Goal: Information Seeking & Learning: Learn about a topic

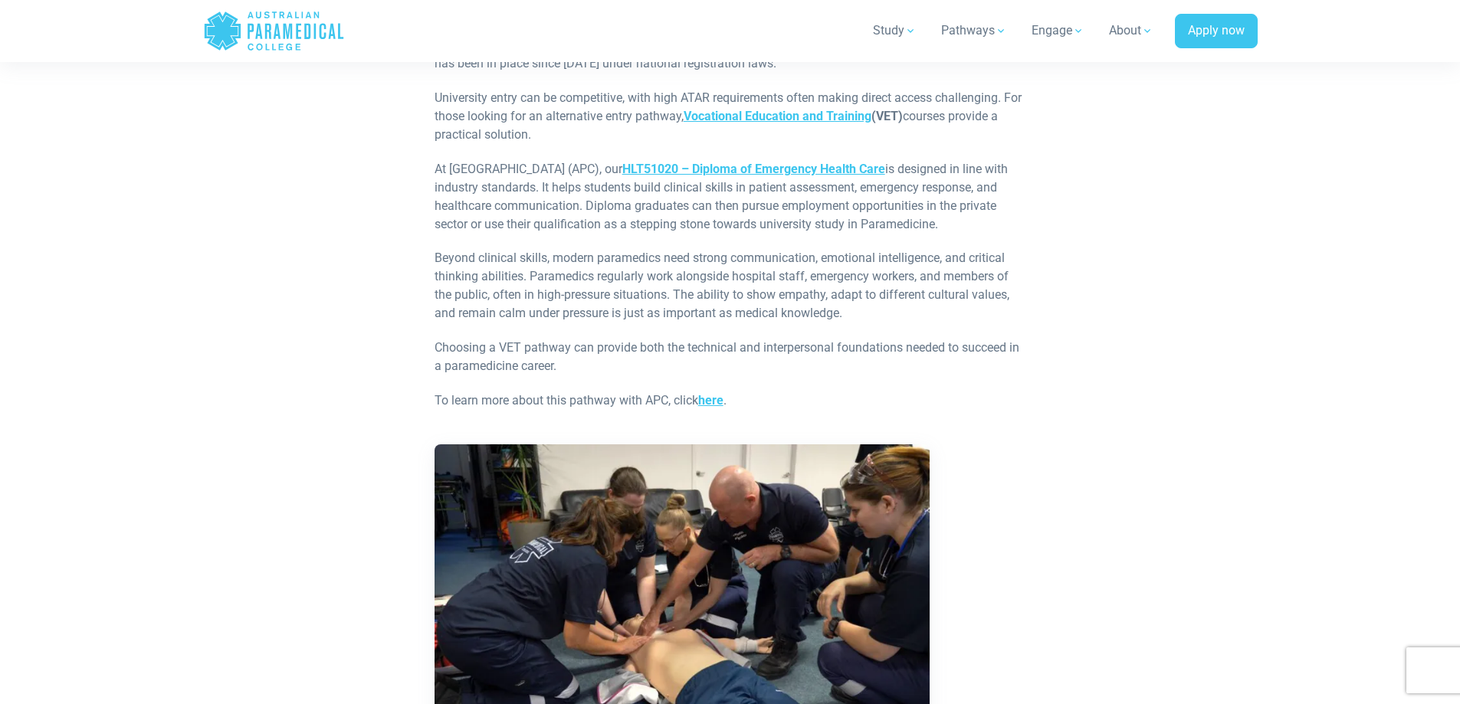
scroll to position [2544, 0]
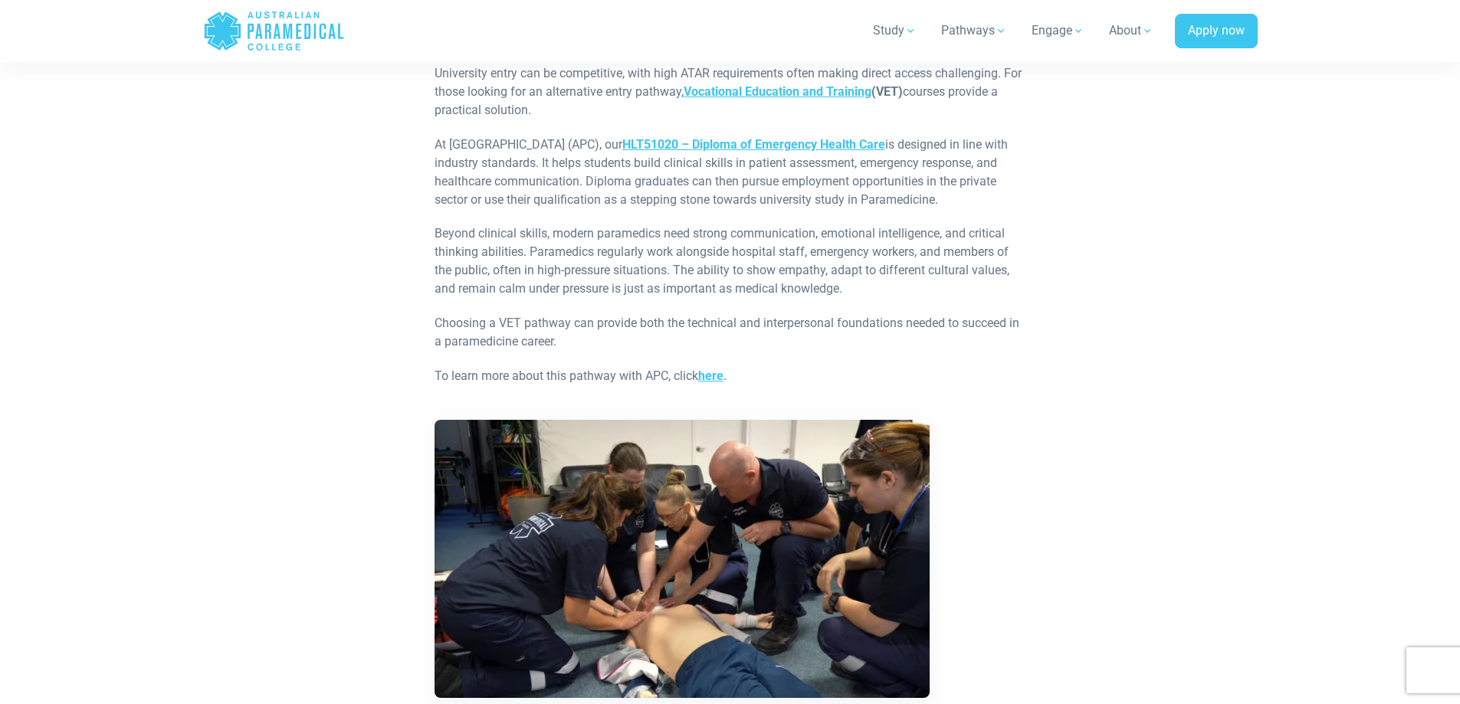
drag, startPoint x: 1088, startPoint y: 471, endPoint x: 1386, endPoint y: 351, distance: 321.4
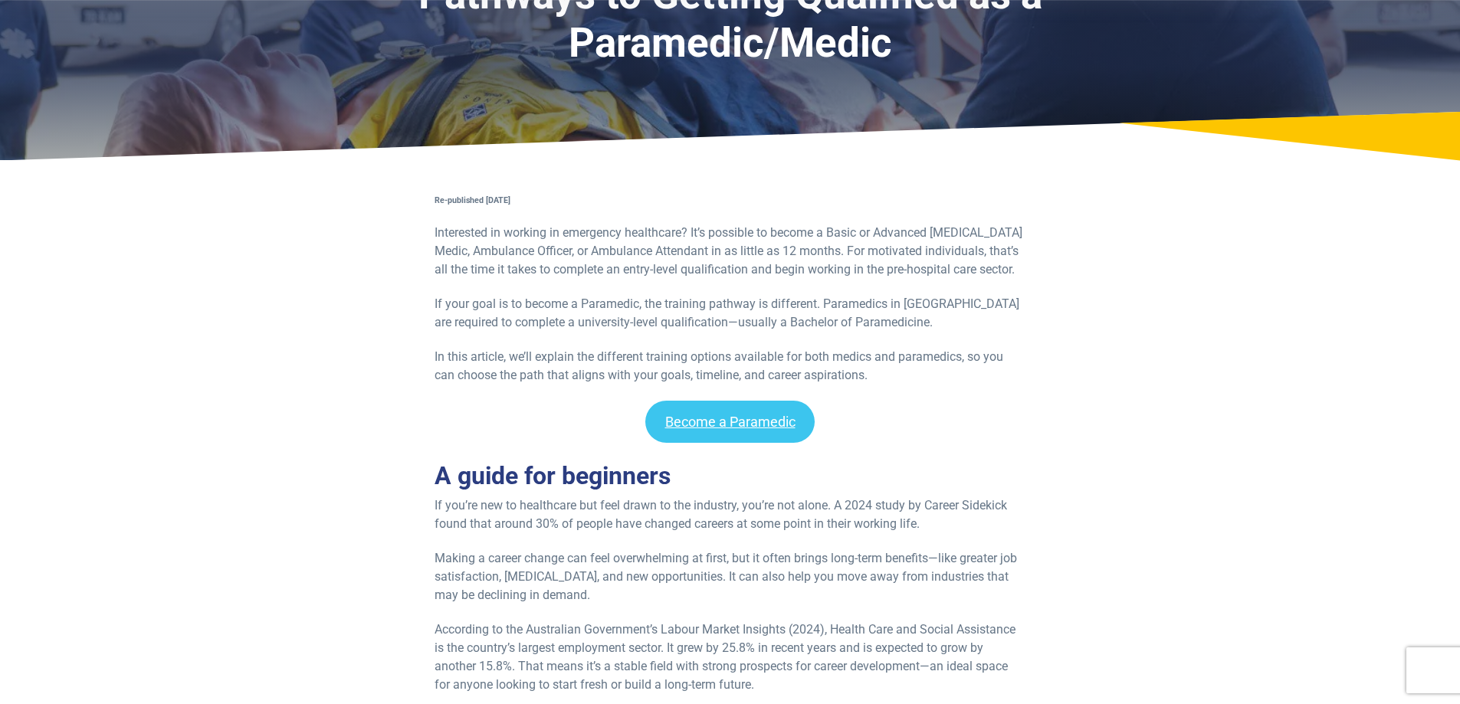
scroll to position [0, 0]
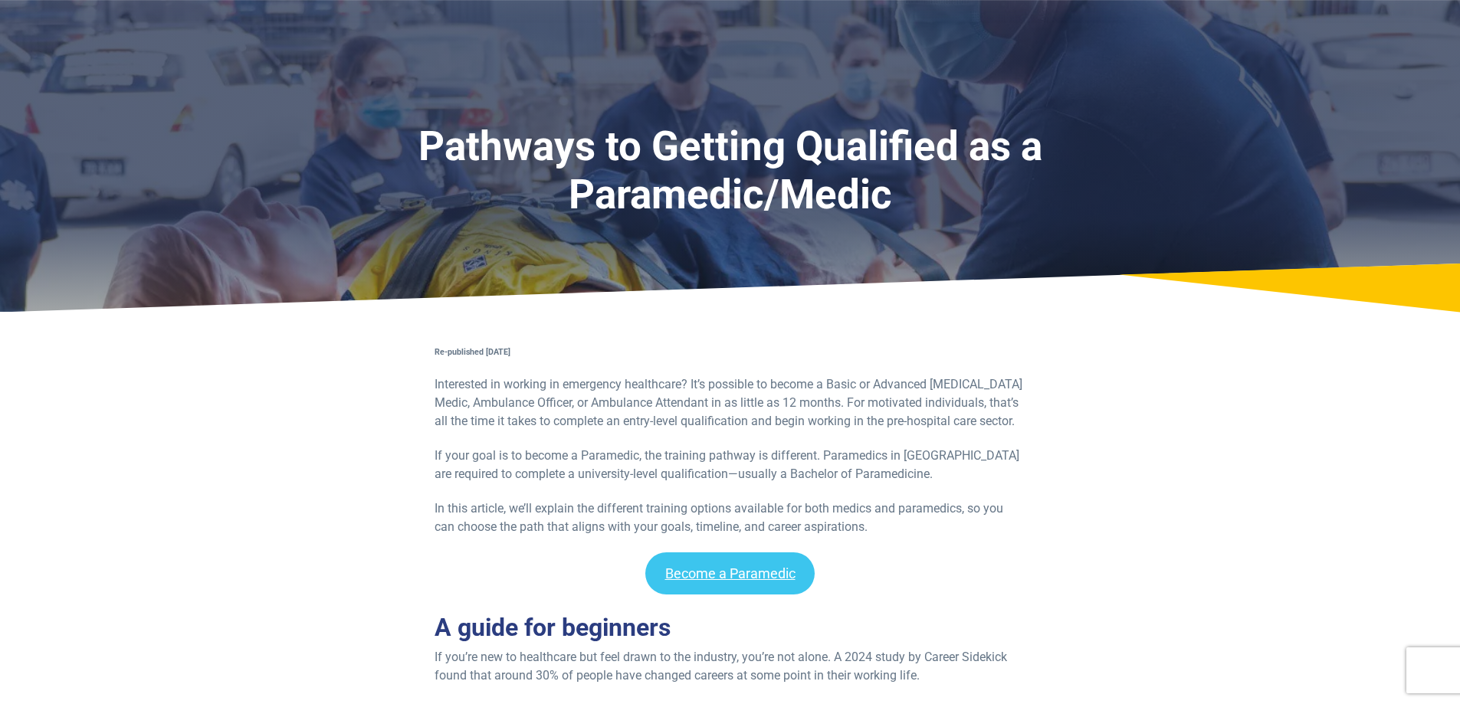
drag, startPoint x: 1190, startPoint y: 262, endPoint x: 1204, endPoint y: 84, distance: 179.1
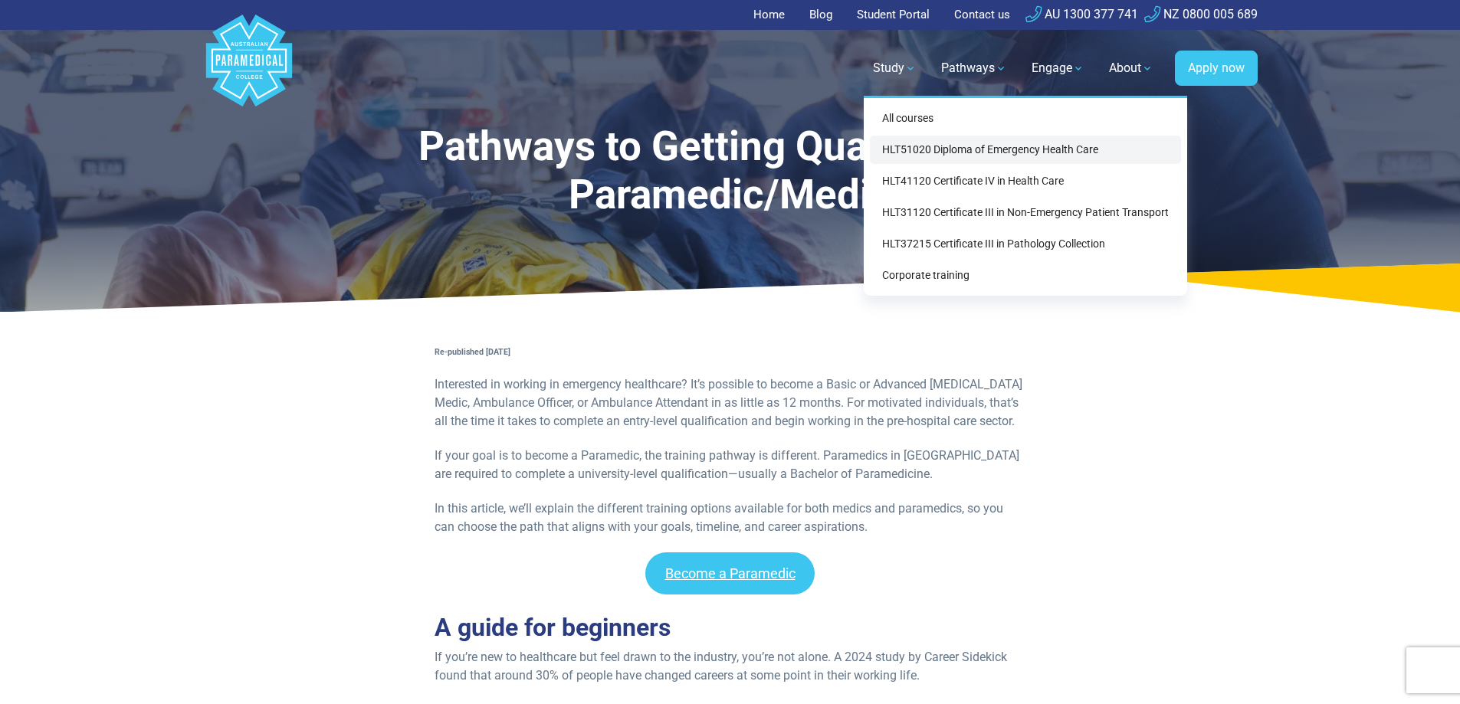
click at [928, 150] on link "HLT51020 Diploma of Emergency Health Care" at bounding box center [1025, 150] width 311 height 28
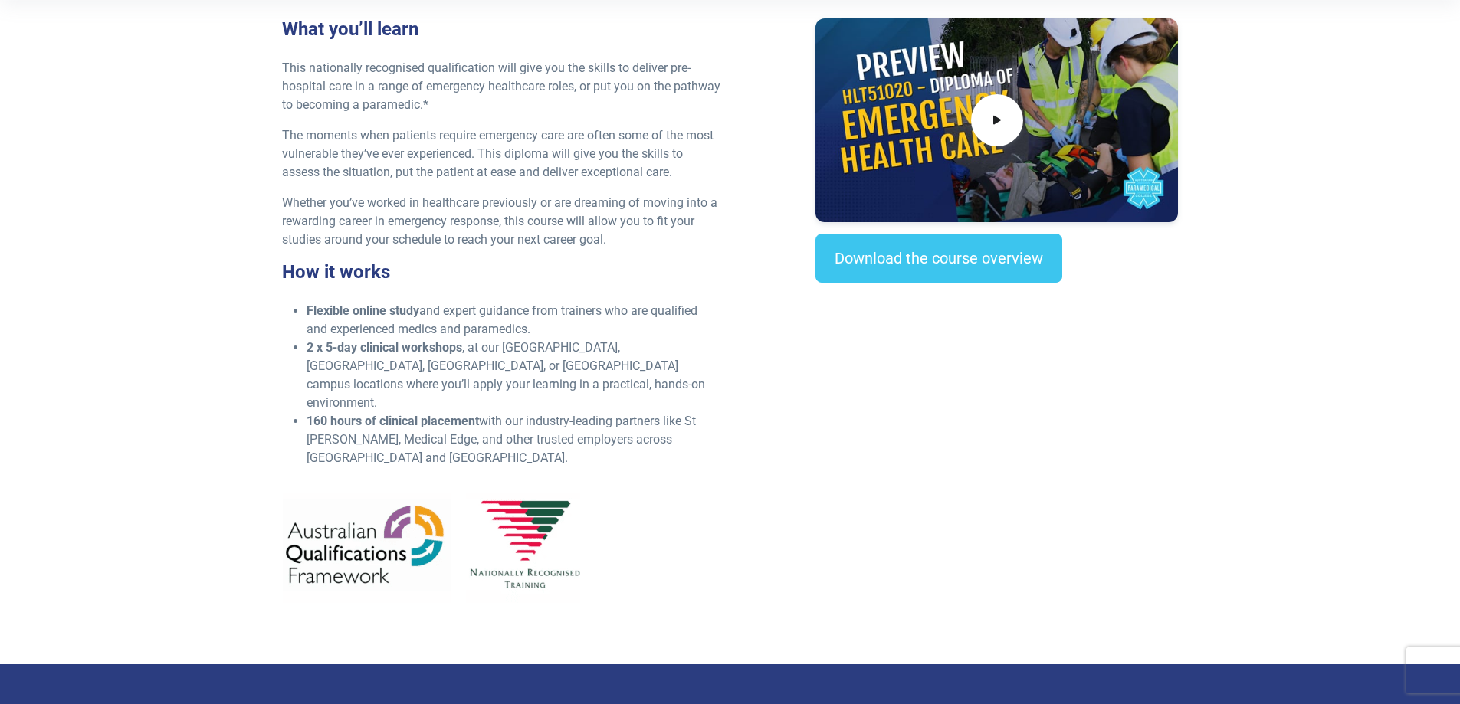
scroll to position [467, 0]
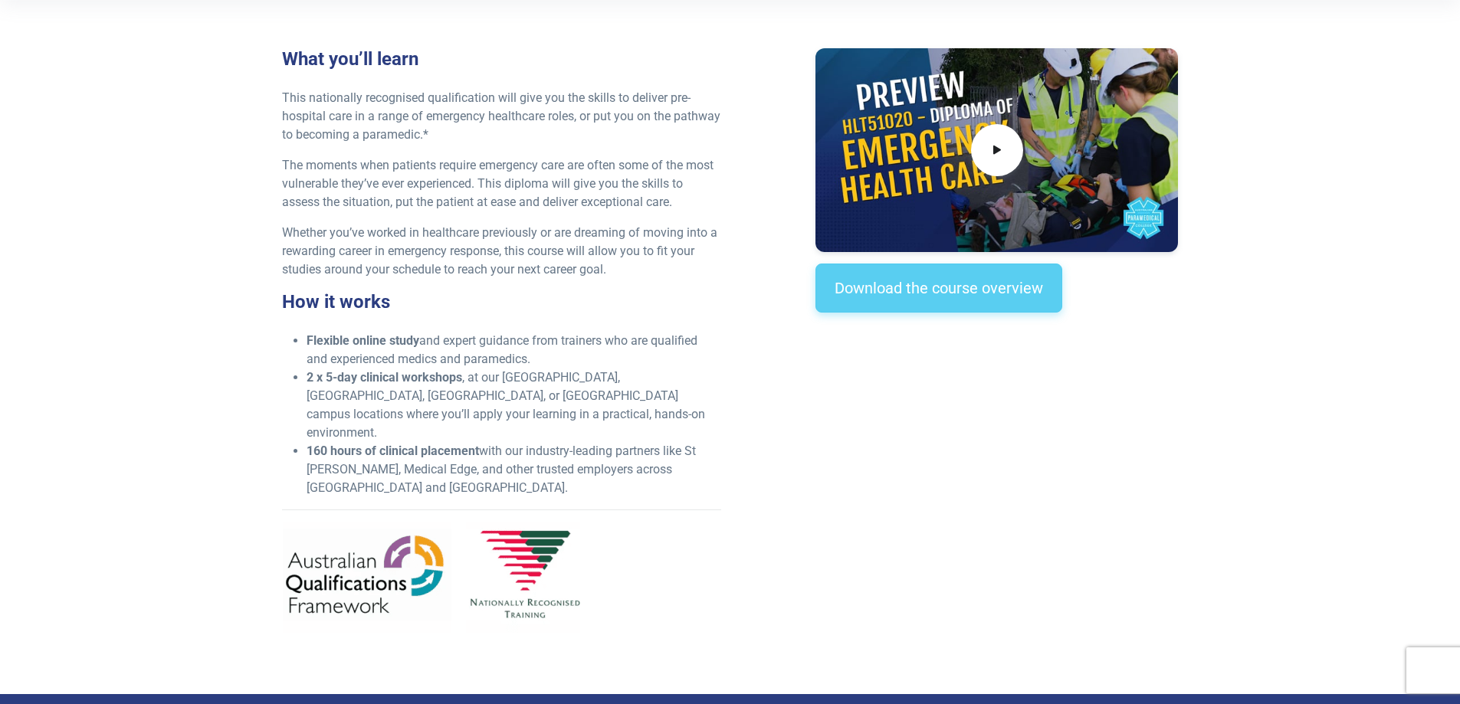
click at [959, 287] on link "Download the course overview" at bounding box center [938, 288] width 247 height 49
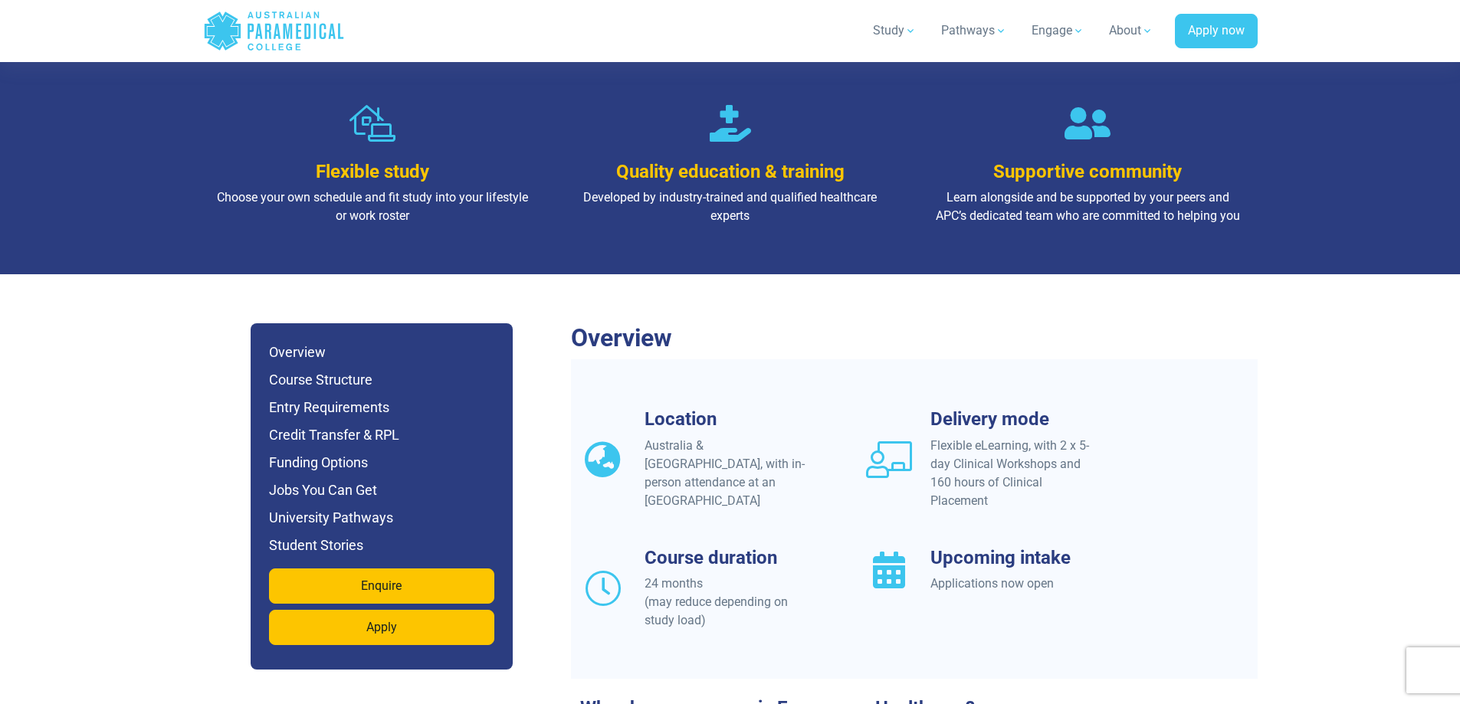
scroll to position [1093, 0]
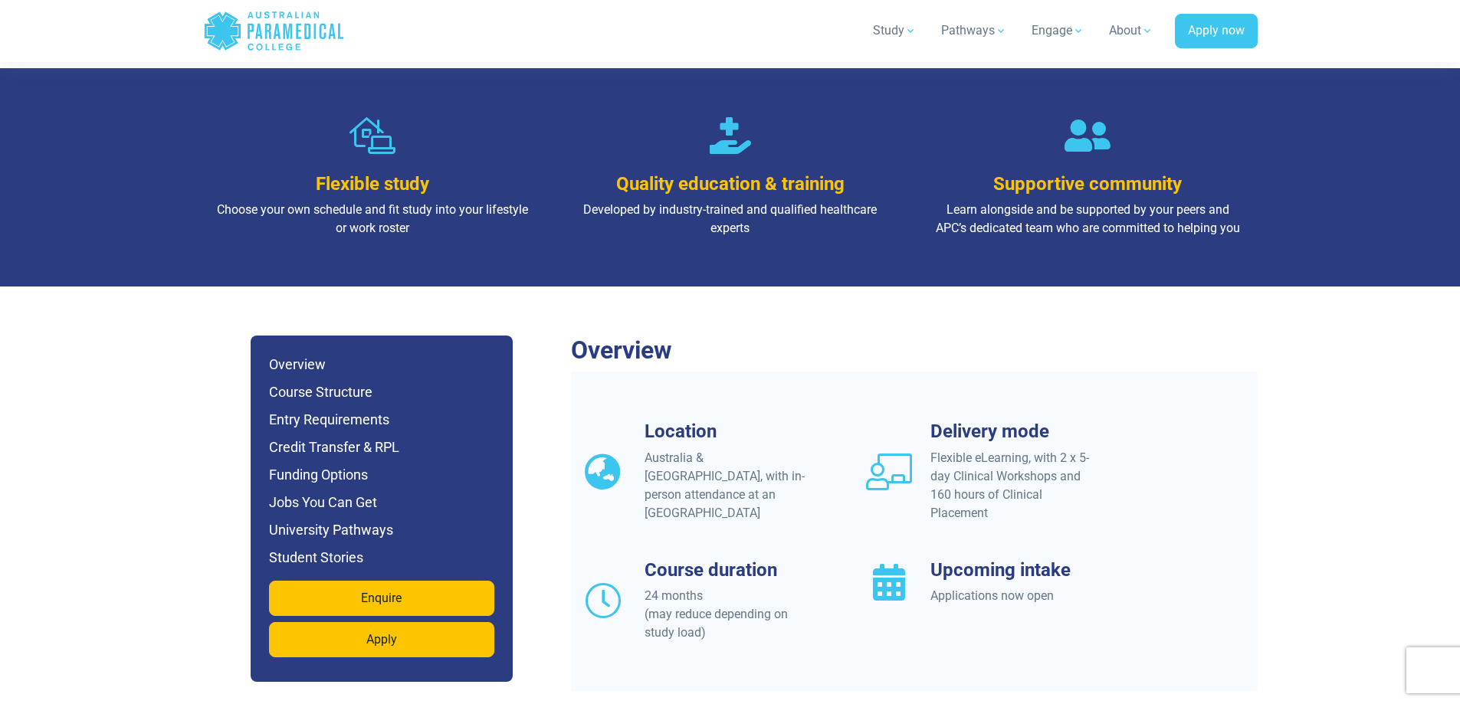
click at [1414, 119] on section "Flexible study Choose your own schedule and fit study into your lifestyle or wo…" at bounding box center [730, 177] width 1460 height 219
click at [348, 464] on h6 "Funding Options" at bounding box center [381, 474] width 225 height 21
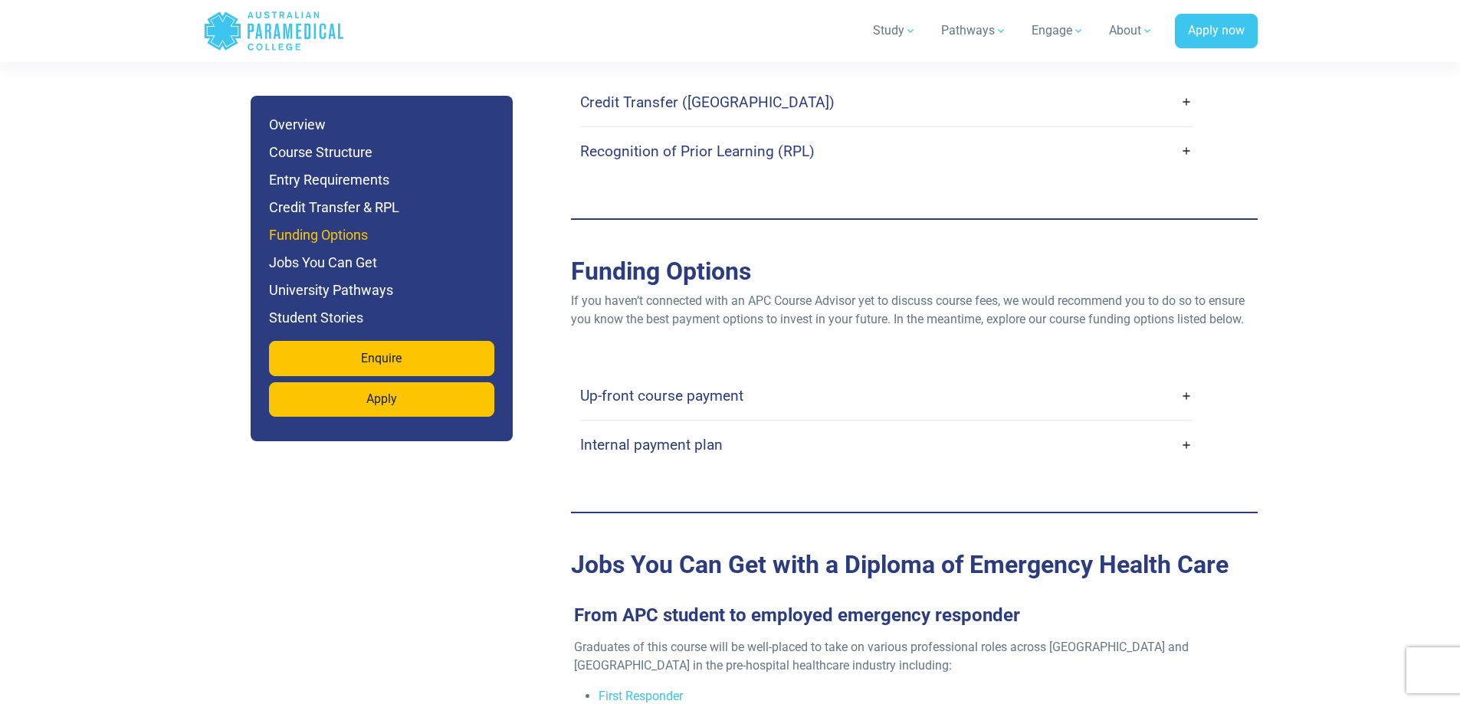
scroll to position [4723, 0]
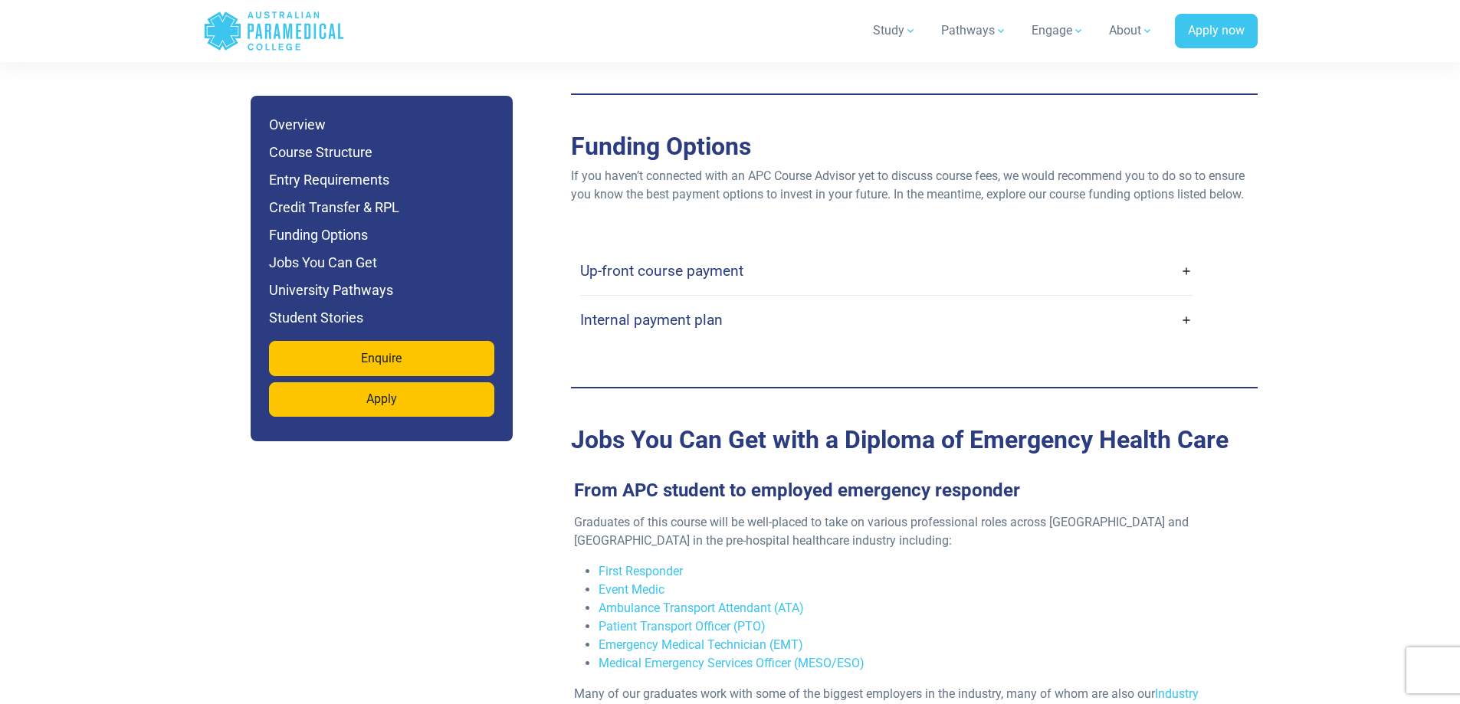
click at [993, 253] on link "Up-front course payment" at bounding box center [886, 271] width 612 height 36
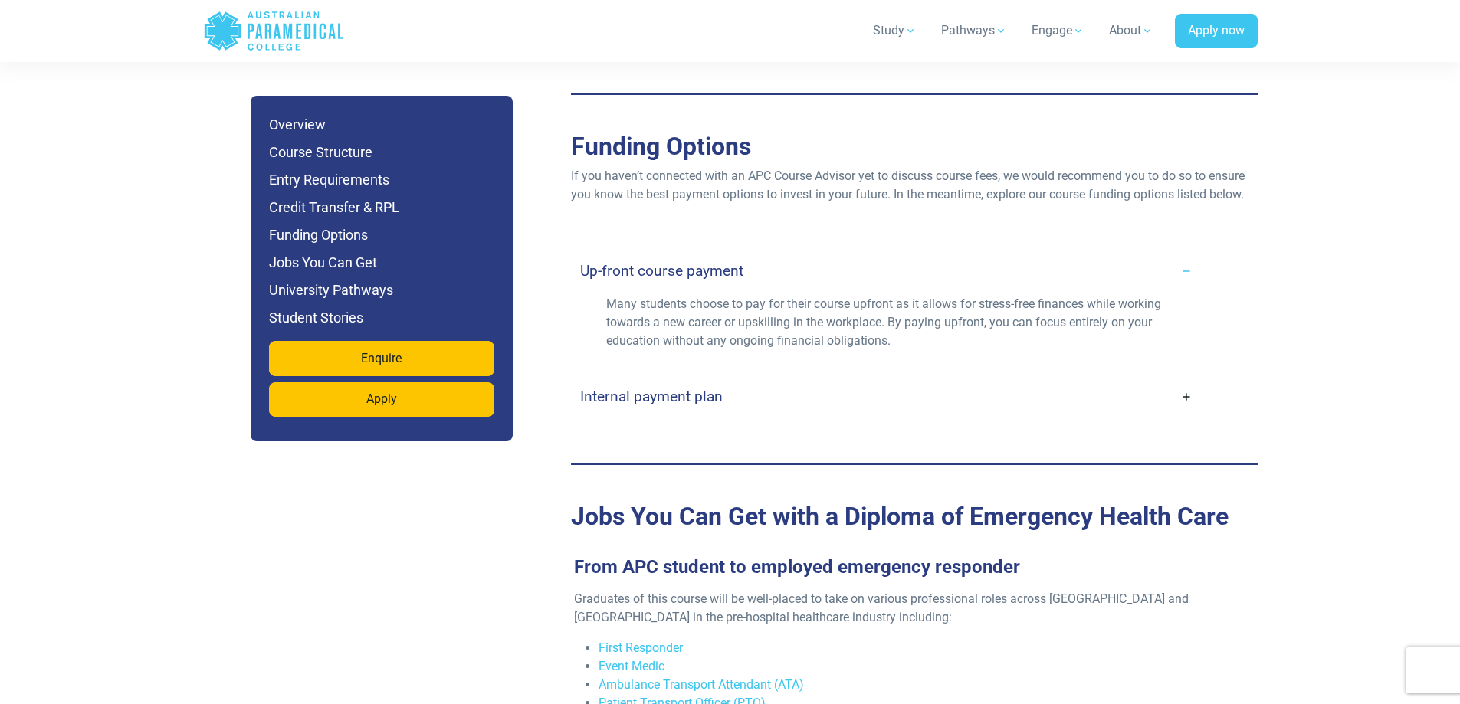
drag, startPoint x: 936, startPoint y: 310, endPoint x: 933, endPoint y: 325, distance: 14.9
click at [933, 379] on link "Internal payment plan" at bounding box center [886, 397] width 612 height 36
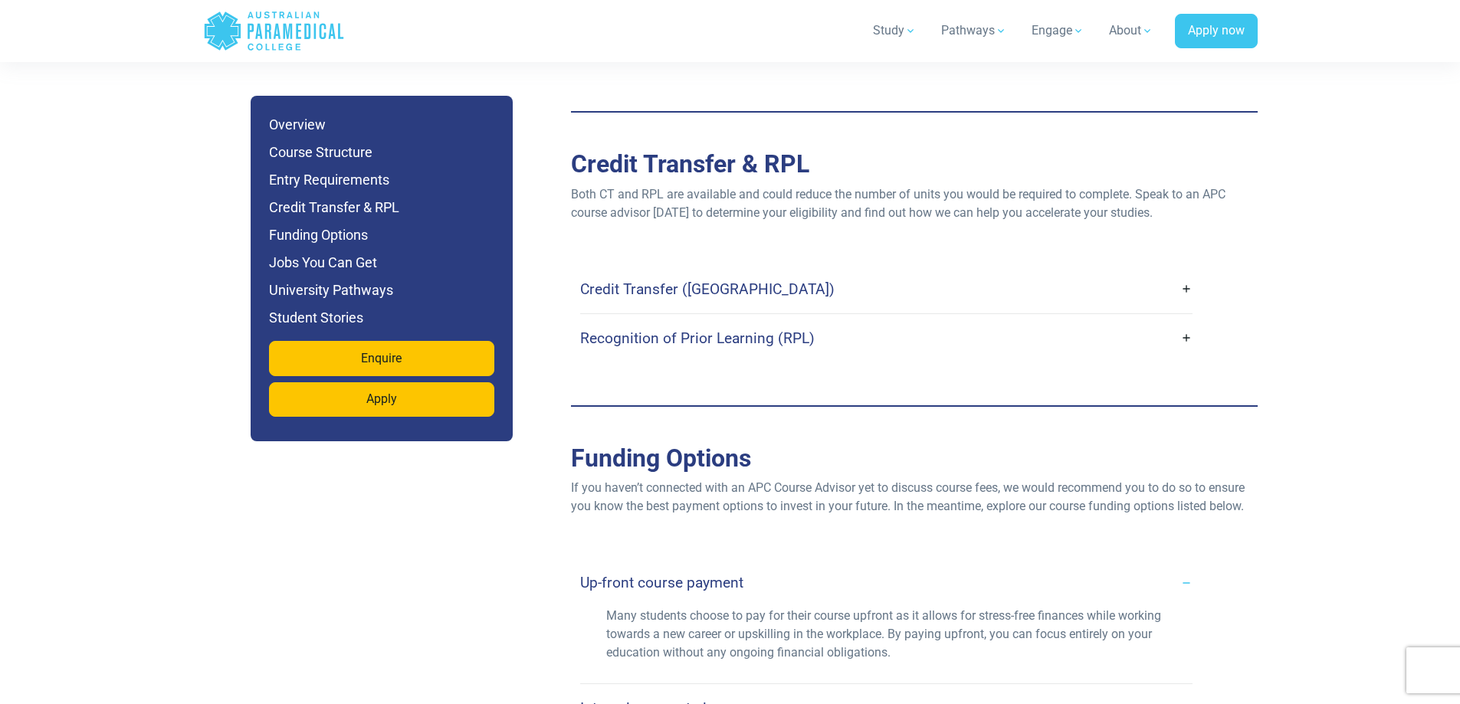
drag, startPoint x: 911, startPoint y: 414, endPoint x: 916, endPoint y: 361, distance: 53.1
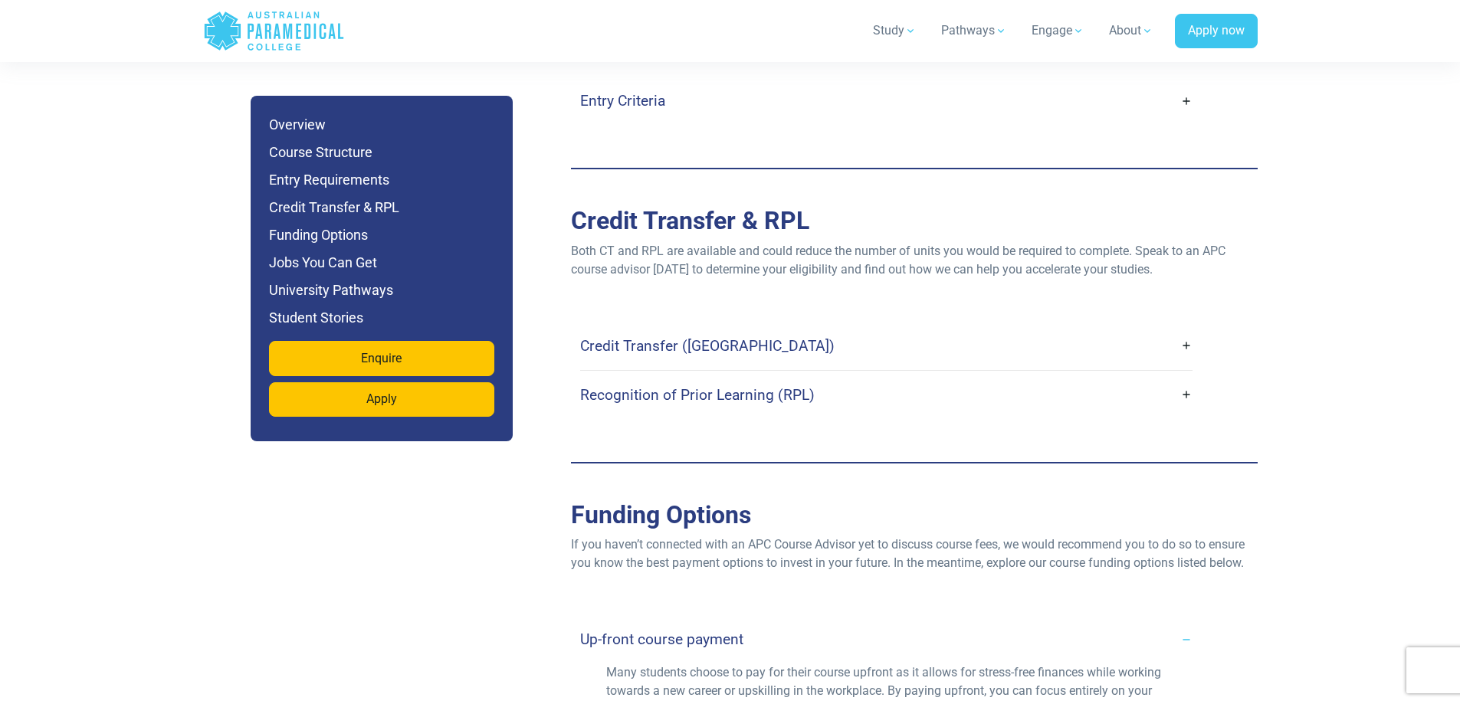
drag, startPoint x: 894, startPoint y: 395, endPoint x: 894, endPoint y: 365, distance: 29.9
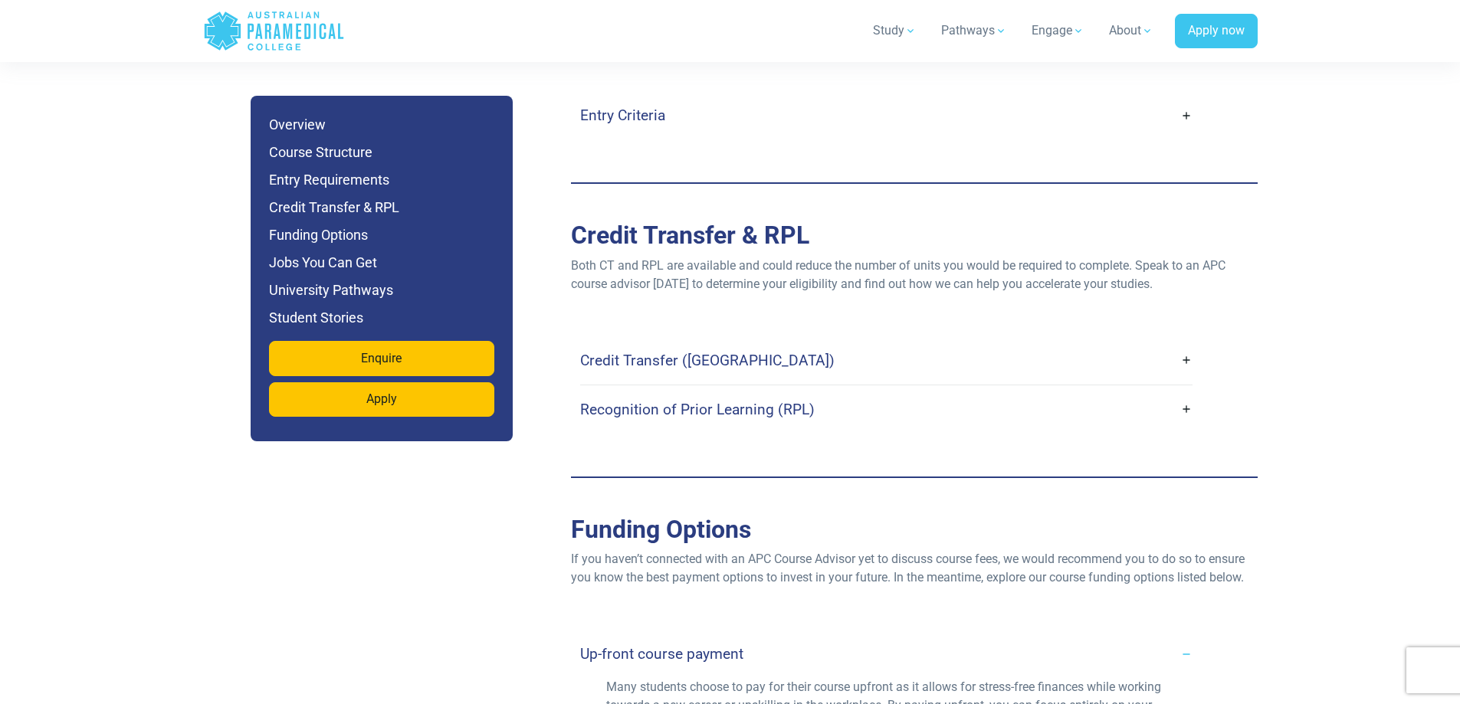
click at [896, 392] on link "Recognition of Prior Learning (RPL)" at bounding box center [886, 410] width 612 height 36
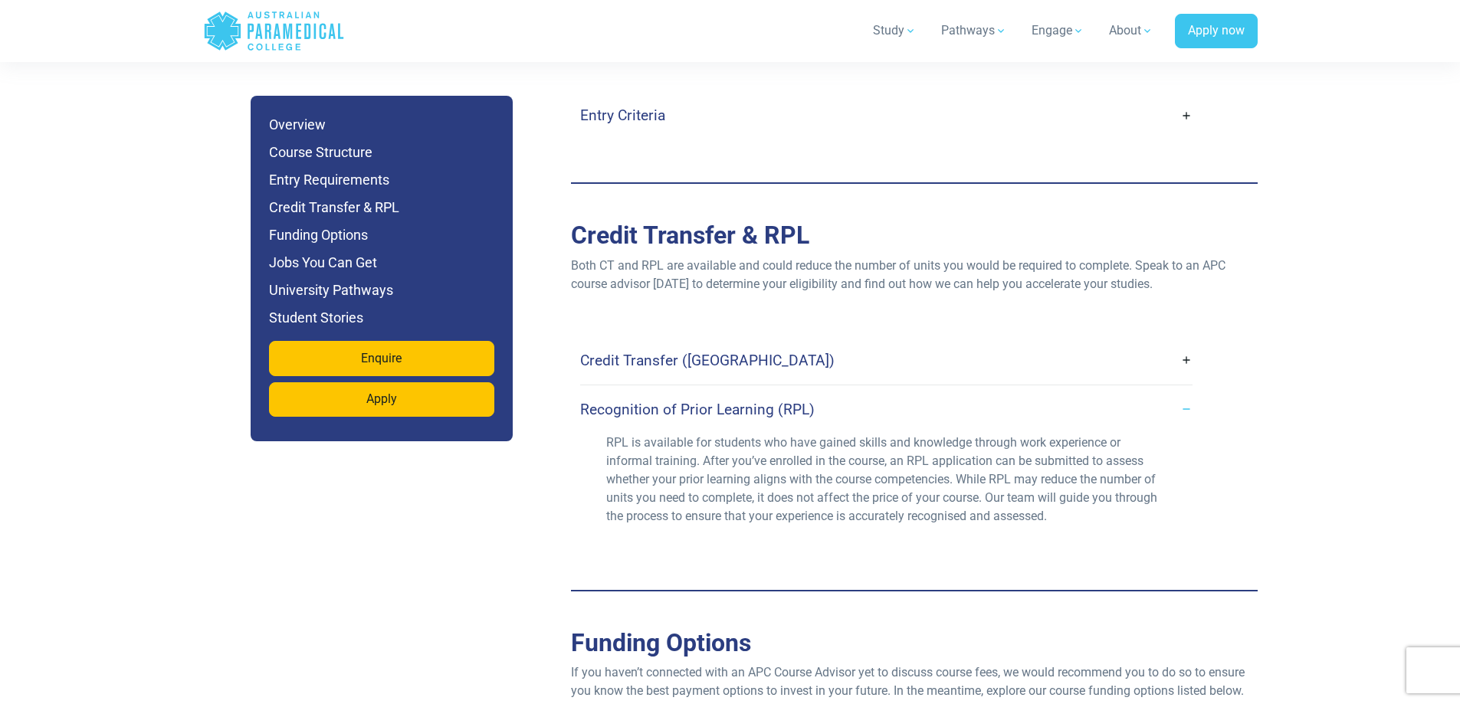
click at [896, 392] on link "Recognition of Prior Learning (RPL)" at bounding box center [886, 410] width 612 height 36
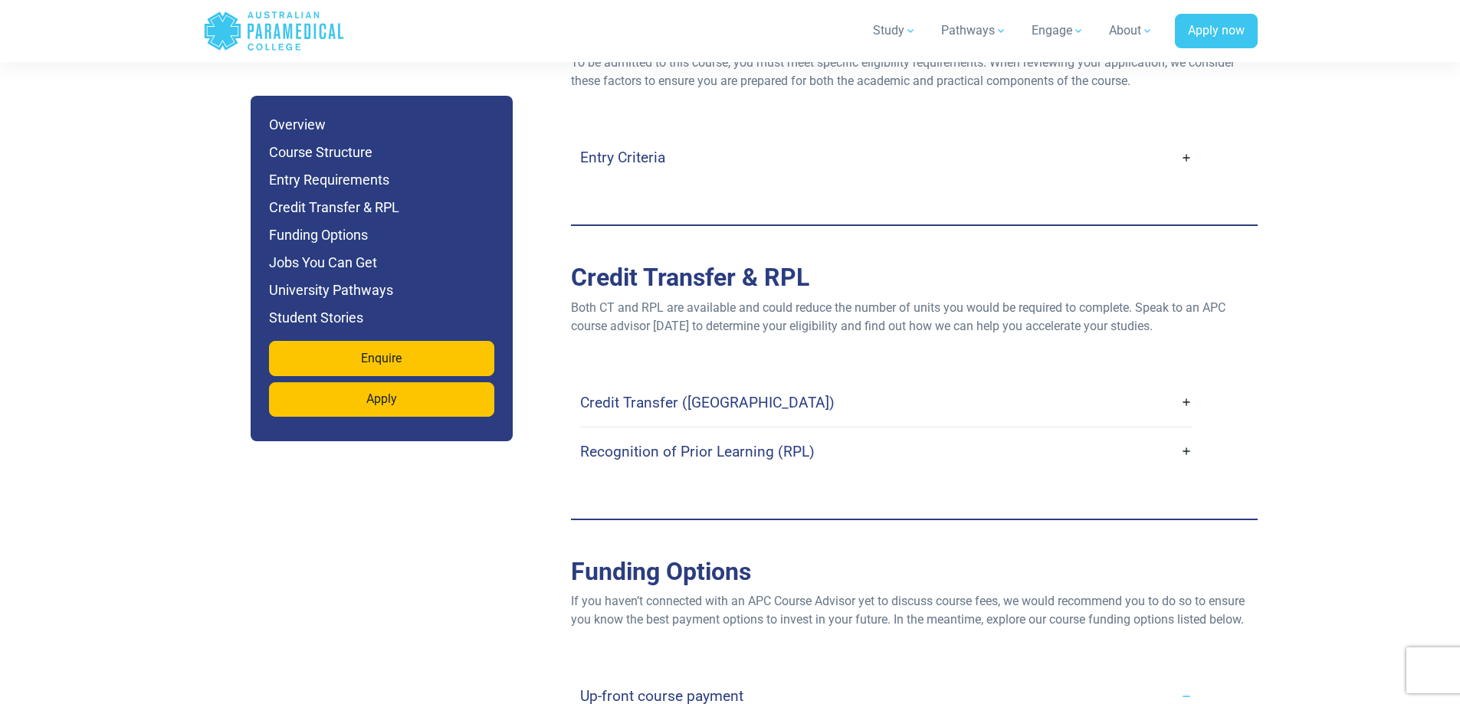
drag, startPoint x: 952, startPoint y: 428, endPoint x: 968, endPoint y: 356, distance: 73.6
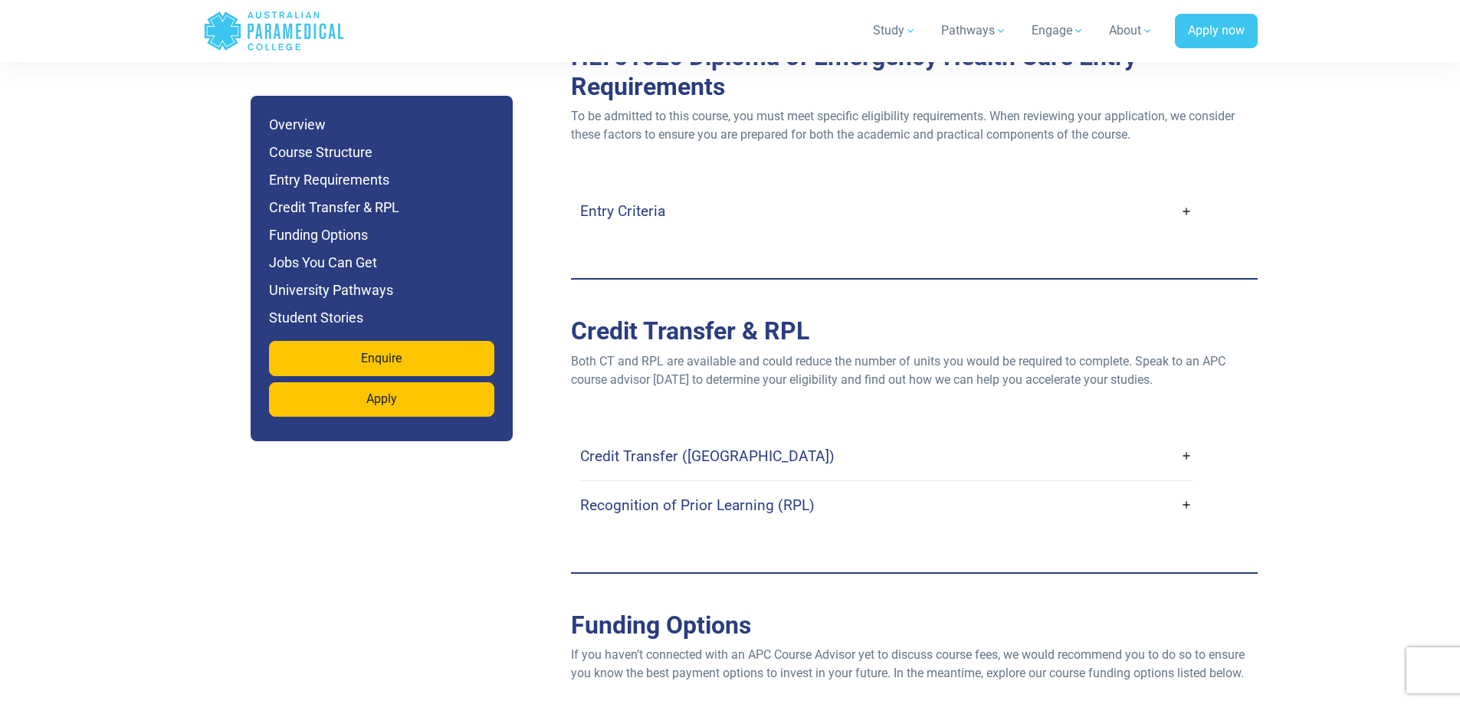
scroll to position [3628, 0]
